Goal: Information Seeking & Learning: Learn about a topic

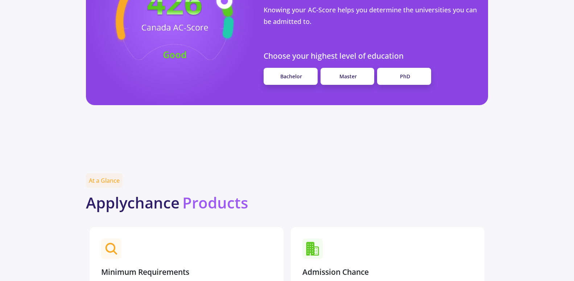
scroll to position [763, 0]
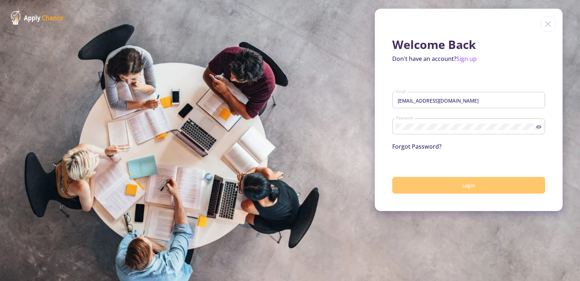
click at [448, 187] on button "Login" at bounding box center [468, 185] width 153 height 17
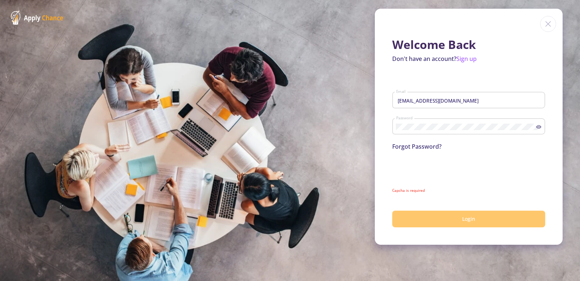
click at [444, 223] on button "Login" at bounding box center [468, 218] width 153 height 17
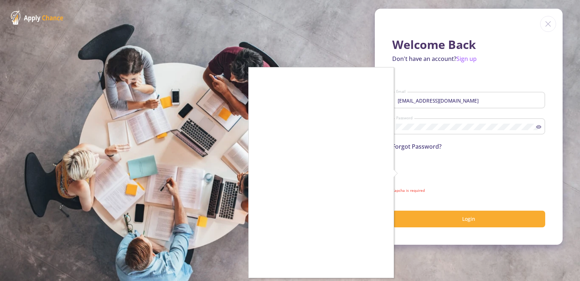
click at [447, 224] on div at bounding box center [290, 140] width 580 height 281
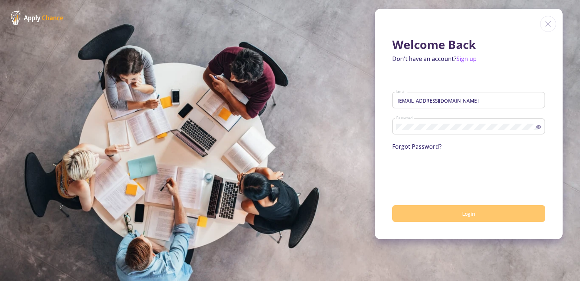
click at [453, 212] on button "Login" at bounding box center [468, 213] width 153 height 17
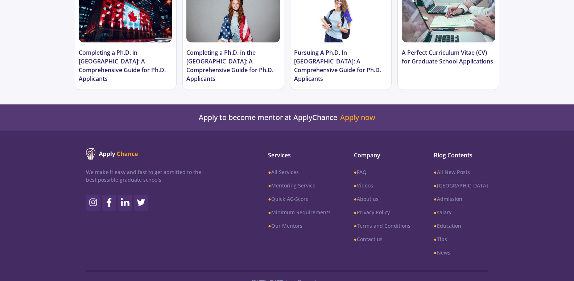
scroll to position [468, 0]
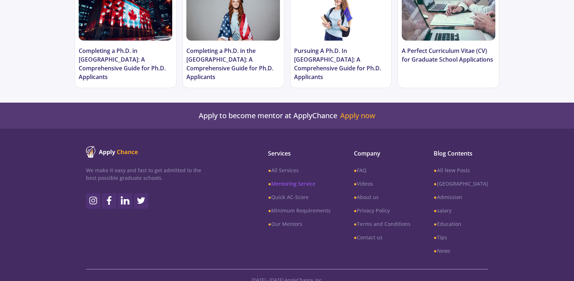
click at [318, 180] on link "● Mentoring Service" at bounding box center [299, 184] width 62 height 8
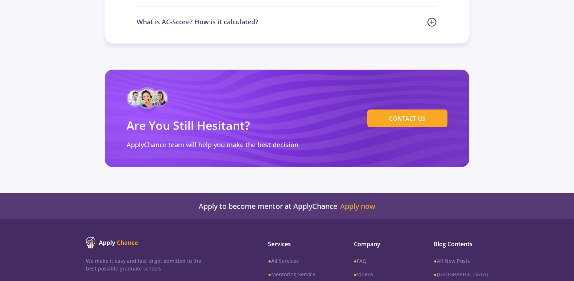
scroll to position [2908, 0]
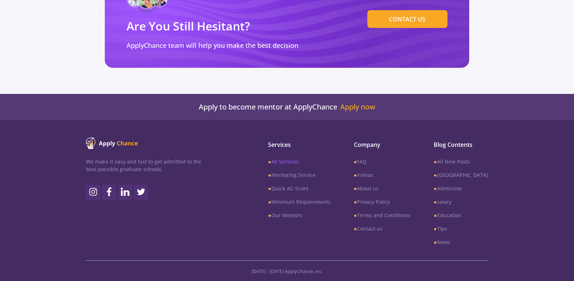
click at [308, 163] on link "● All Services" at bounding box center [299, 162] width 62 height 8
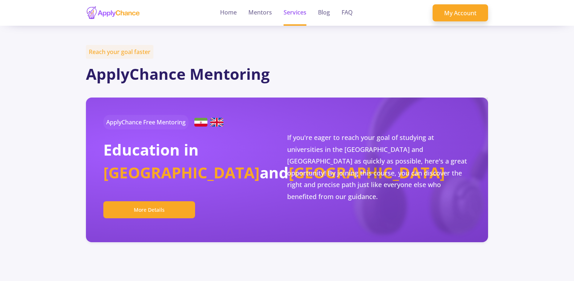
scroll to position [74, 0]
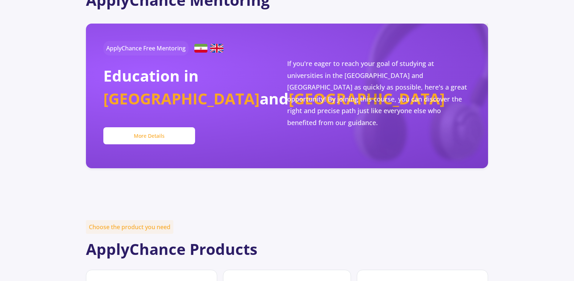
click at [173, 132] on button "More Details" at bounding box center [149, 135] width 92 height 17
